Goal: Transaction & Acquisition: Purchase product/service

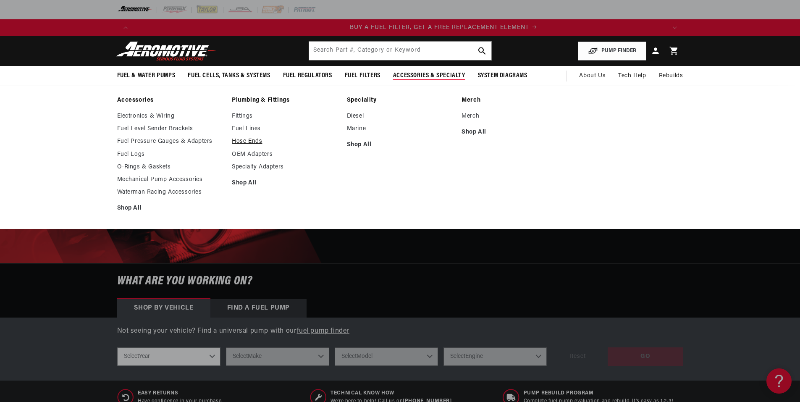
scroll to position [0, 532]
click at [251, 129] on link "Fuel Lines" at bounding box center [285, 129] width 107 height 8
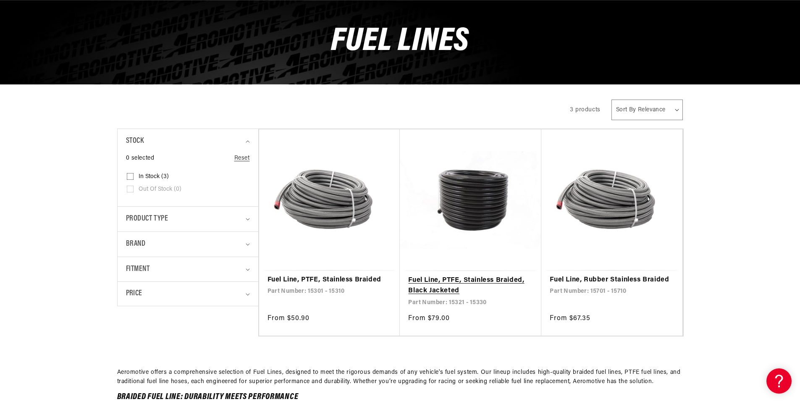
scroll to position [0, 532]
click at [423, 287] on link "Fuel Line, PTFE, Stainless Braided, Black Jacketed" at bounding box center [470, 285] width 125 height 21
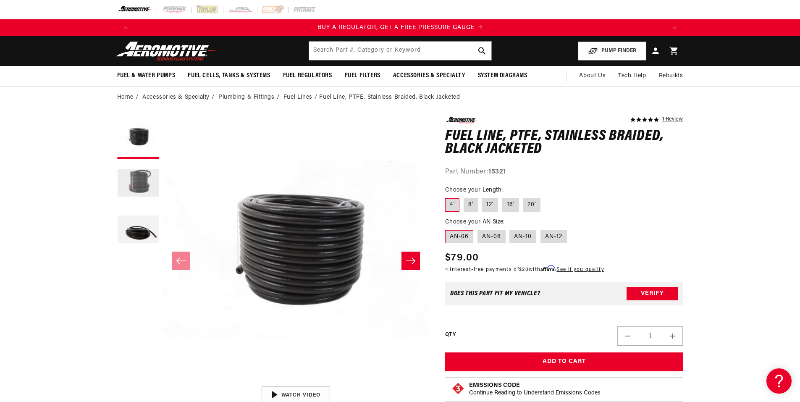
click at [151, 186] on button "Load image 2 in gallery view" at bounding box center [138, 184] width 42 height 42
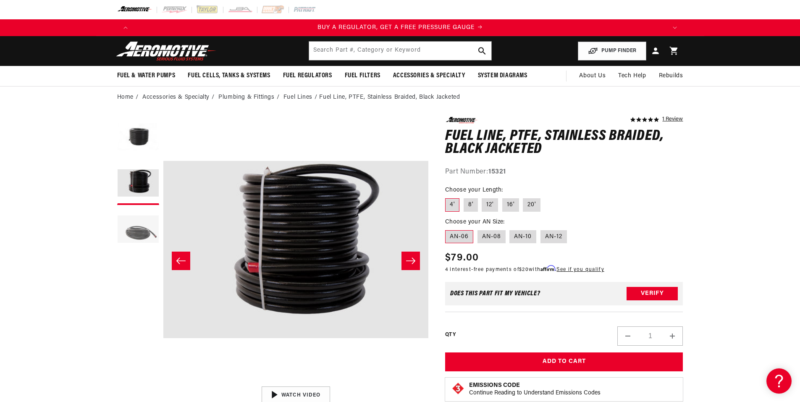
click at [151, 233] on button "Load image 3 in gallery view" at bounding box center [138, 230] width 42 height 42
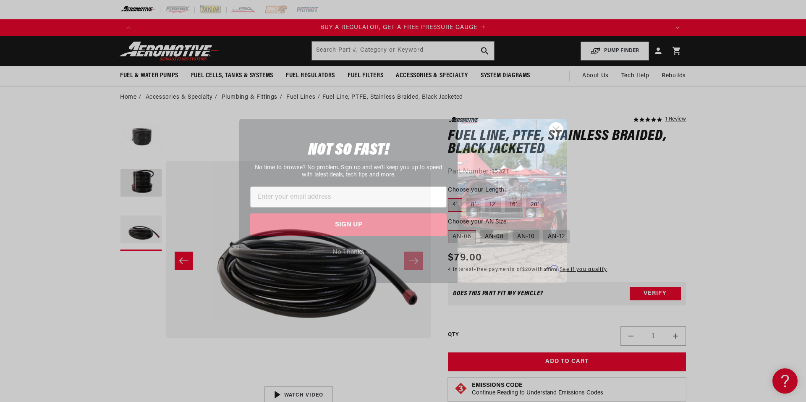
scroll to position [0, 37]
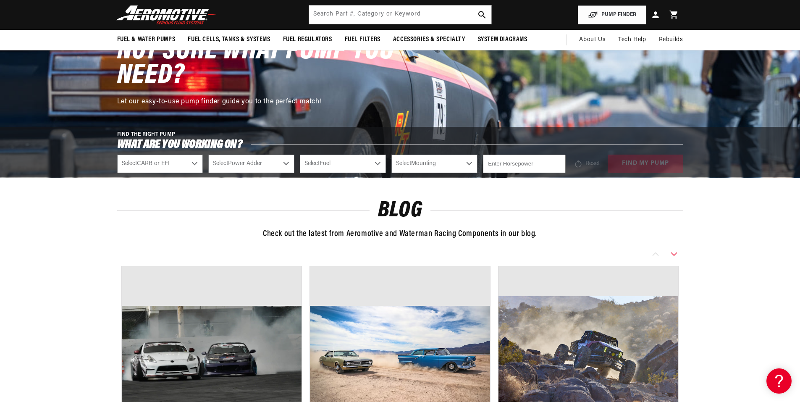
scroll to position [0, 532]
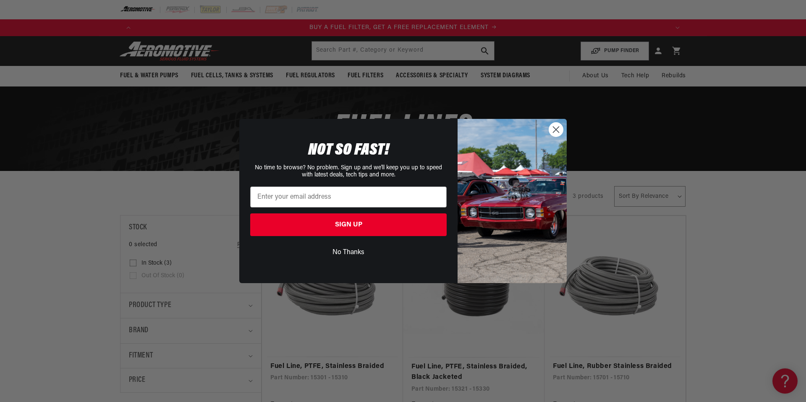
click at [556, 132] on circle "Close dialog" at bounding box center [556, 130] width 14 height 14
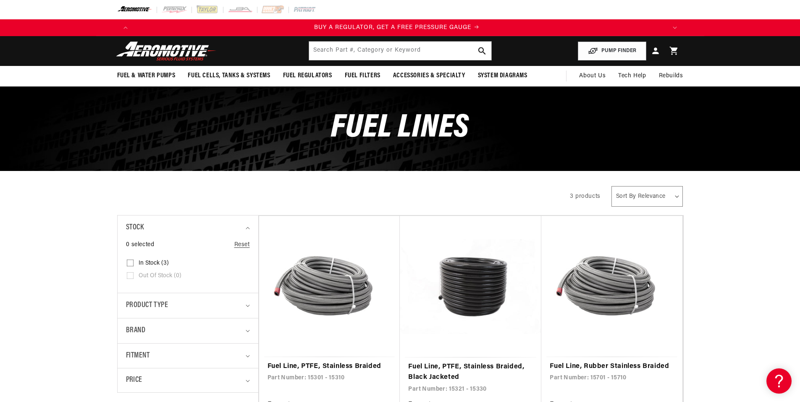
scroll to position [0, 0]
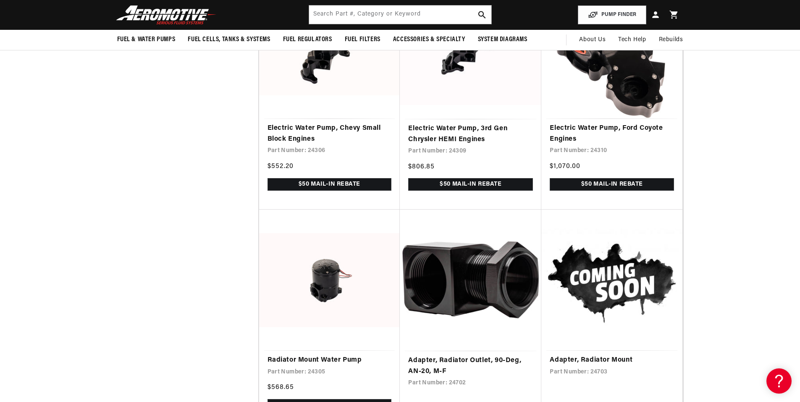
scroll to position [0, 532]
